Goal: Transaction & Acquisition: Purchase product/service

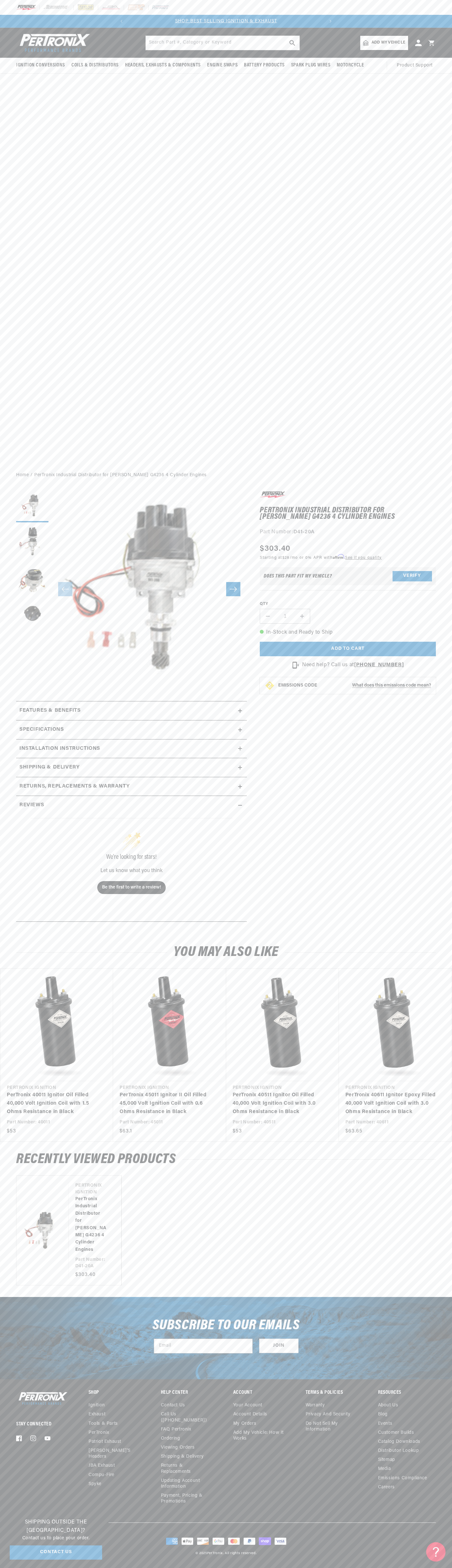
click at [380, 31] on header "BETTER SEARCH RESULTS Add your vehicle's year, make, and model to find parts be…" at bounding box center [226, 43] width 452 height 30
click at [439, 1091] on link "PerTronix 40611 Ignitor Epoxy Filled 40,000 Volt Ignition Coil with 3.0 Ohms Re…" at bounding box center [392, 1104] width 93 height 25
click at [306, 1567] on html "Skip to content Your cart Your cart is empty Get the right parts the first time…" at bounding box center [226, 784] width 452 height 1568
click at [22, 1116] on link "PerTronix 40011 Ignitor Oil Filled 40,000 Volt Ignition Coil with 1.5 Ohms Resi…" at bounding box center [53, 1104] width 93 height 25
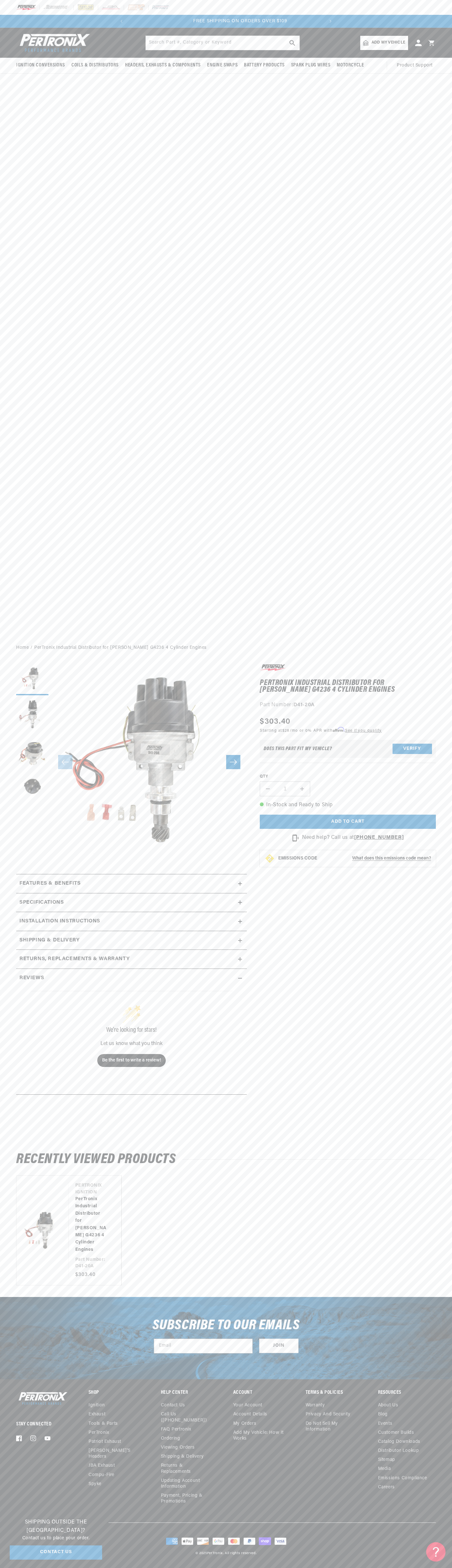
scroll to position [0, 196]
